Goal: Register for event/course

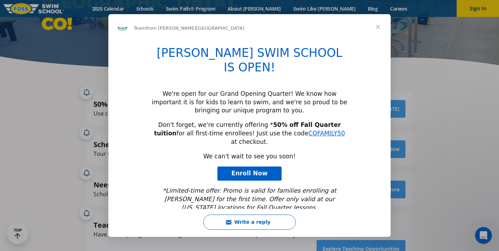
click at [378, 34] on span "Close" at bounding box center [377, 26] width 25 height 25
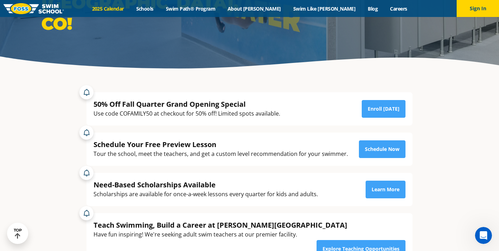
click at [130, 7] on link "2025 Calendar" at bounding box center [108, 8] width 44 height 7
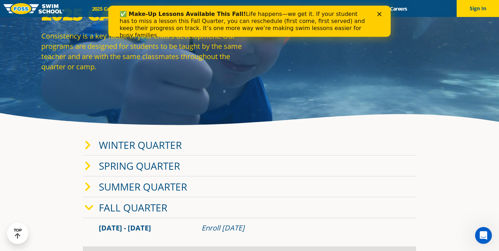
scroll to position [57, 0]
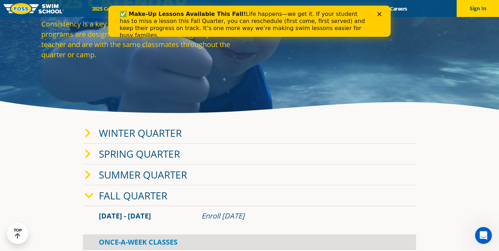
click at [157, 137] on link "Winter Quarter" at bounding box center [140, 132] width 83 height 13
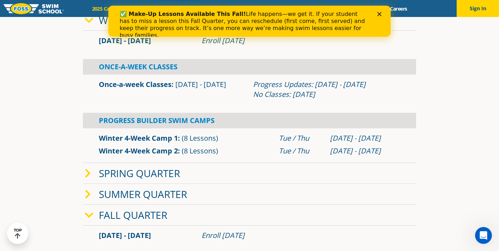
scroll to position [171, 0]
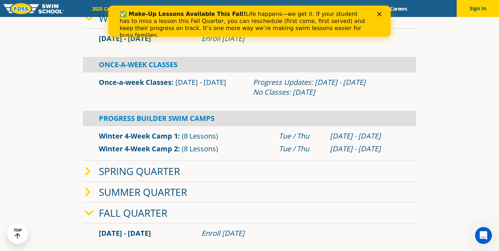
click at [131, 216] on link "Fall Quarter" at bounding box center [133, 212] width 68 height 13
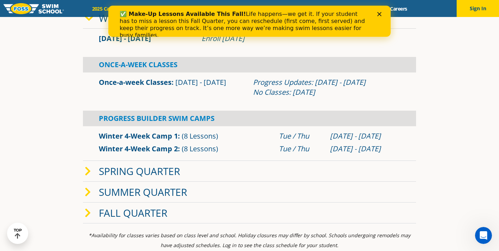
click at [152, 192] on link "Summer Quarter" at bounding box center [143, 191] width 88 height 13
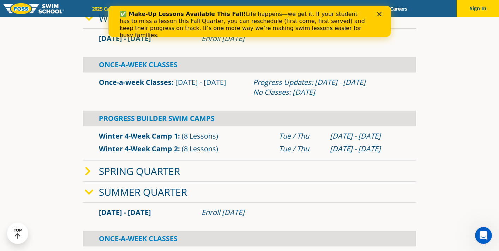
click at [153, 176] on link "Spring Quarter" at bounding box center [139, 170] width 81 height 13
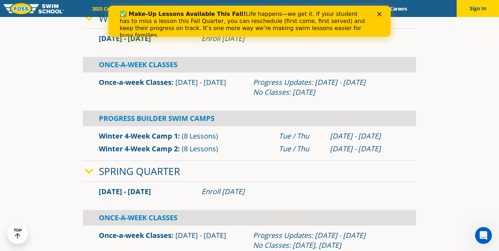
click at [164, 149] on link "Winter 4-Week Camp 2" at bounding box center [138, 149] width 79 height 10
click at [167, 149] on link "Winter 4-Week Camp 2" at bounding box center [138, 149] width 79 height 10
click at [380, 15] on polygon "Close" at bounding box center [379, 14] width 4 height 4
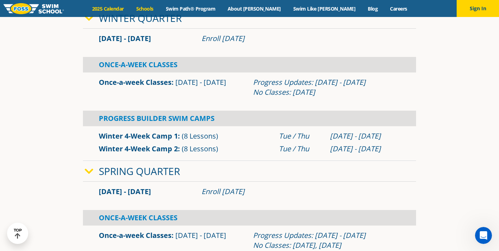
click at [159, 9] on link "Schools" at bounding box center [145, 8] width 30 height 7
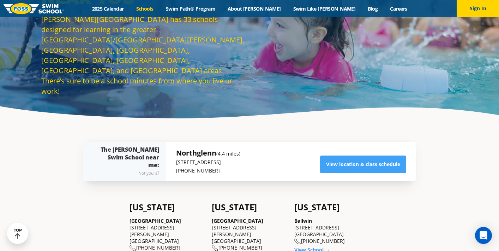
scroll to position [55, 0]
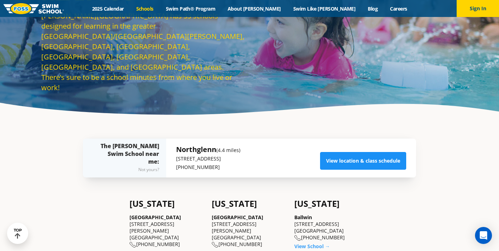
click at [340, 160] on link "View location & class schedule" at bounding box center [363, 161] width 86 height 18
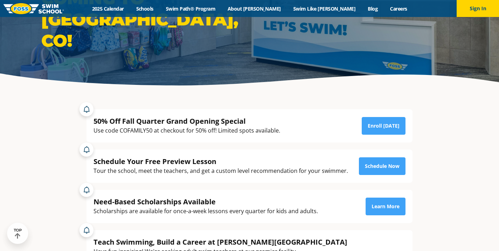
scroll to position [99, 0]
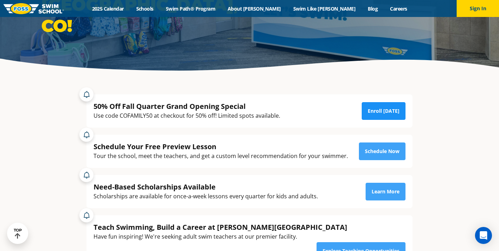
click at [373, 114] on link "Enroll [DATE]" at bounding box center [384, 111] width 44 height 18
